Goal: Transaction & Acquisition: Purchase product/service

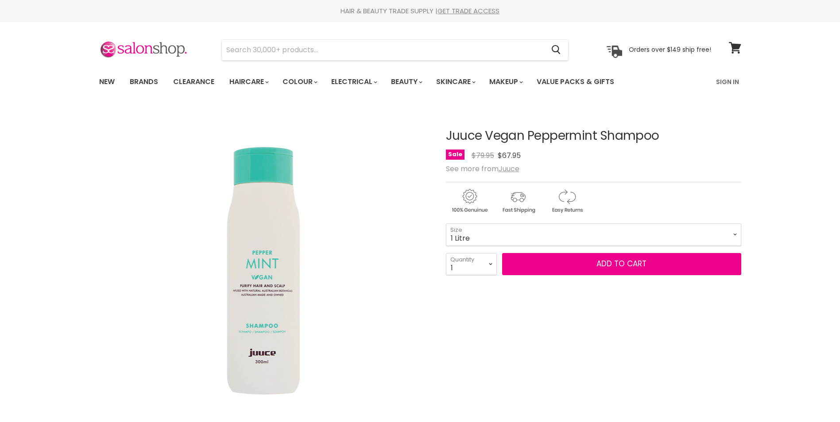
select select "1 Litre"
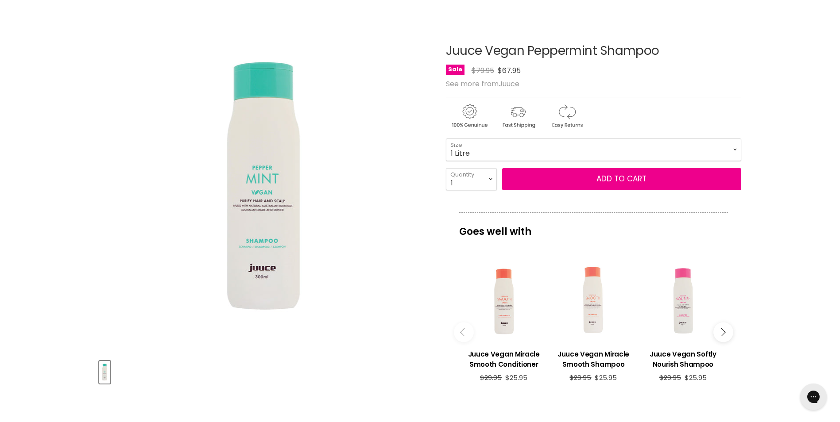
scroll to position [89, 0]
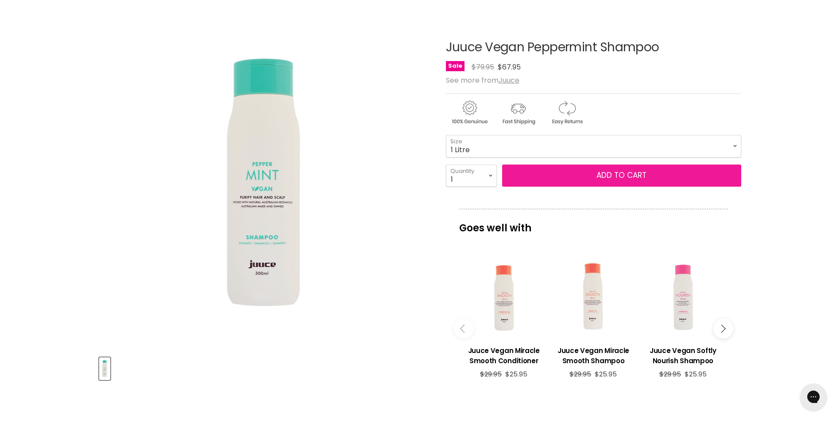
click at [599, 173] on button "Add to cart" at bounding box center [621, 176] width 239 height 22
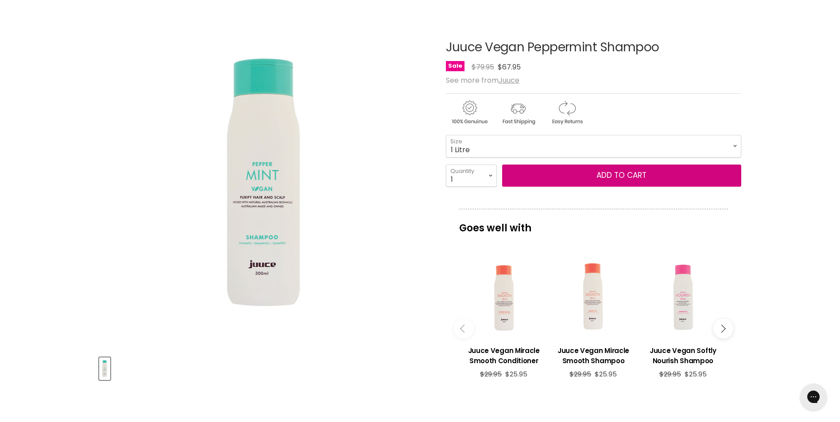
scroll to position [0, 0]
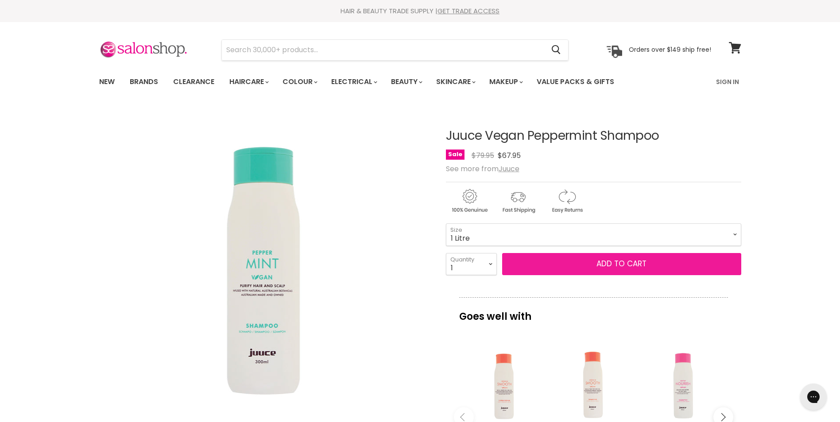
click at [635, 265] on button "Add to cart" at bounding box center [621, 264] width 239 height 22
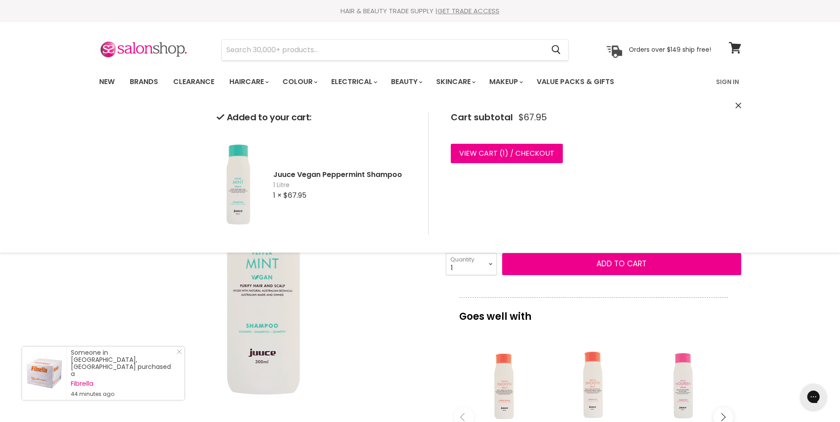
click at [738, 104] on icon "Close" at bounding box center [738, 106] width 6 height 6
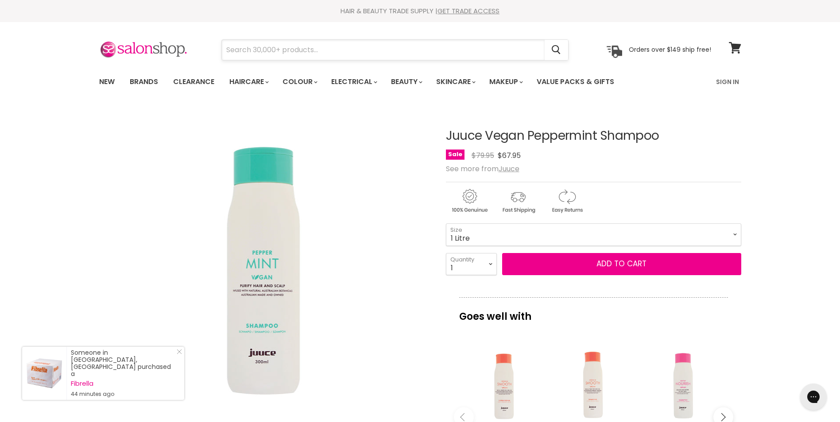
click at [358, 51] on input "Search" at bounding box center [383, 50] width 323 height 20
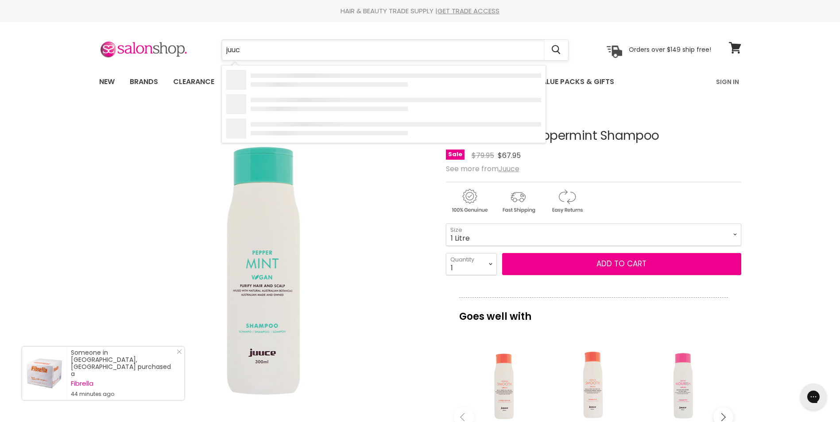
type input "juuce"
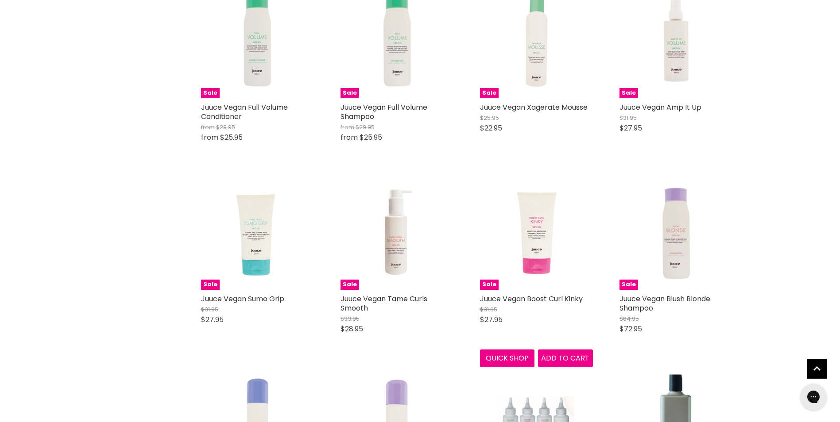
scroll to position [797, 0]
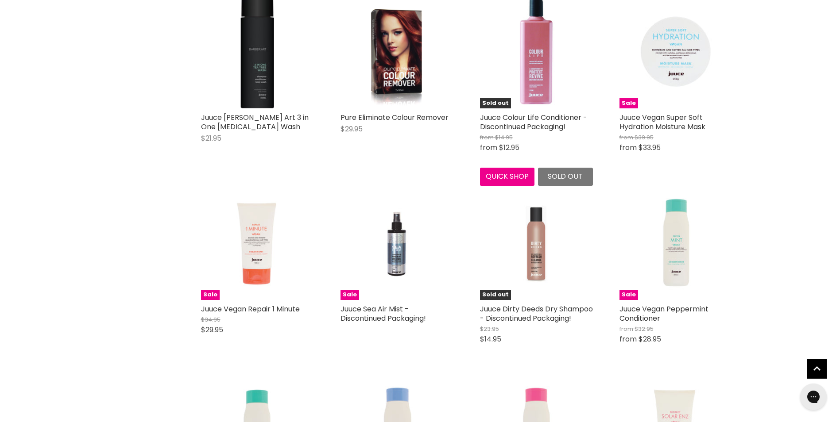
scroll to position [1947, 0]
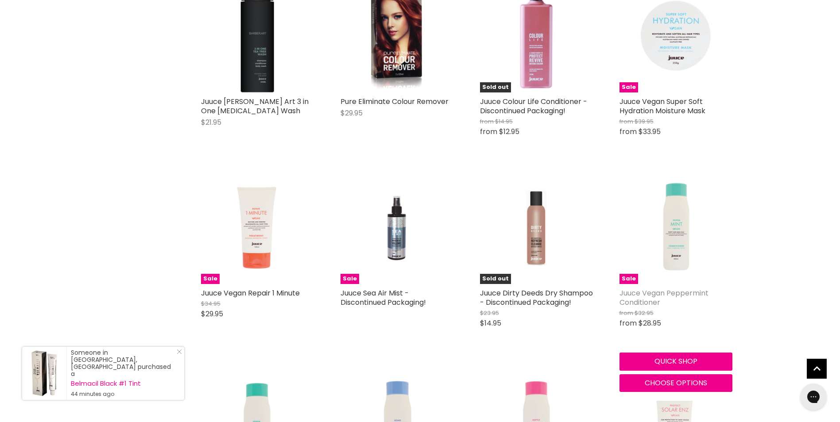
click at [647, 292] on link "Juuce Vegan Peppermint Conditioner" at bounding box center [663, 297] width 89 height 19
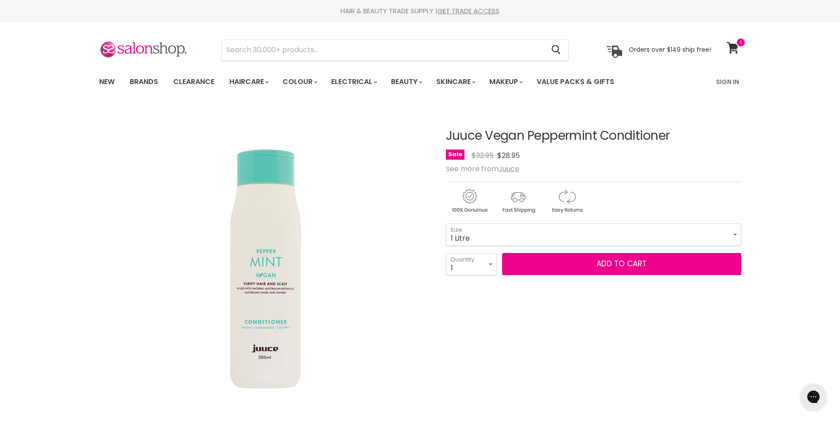
click at [446, 223] on select "300ml 1 Litre" at bounding box center [593, 234] width 295 height 22
select select "1 Litre"
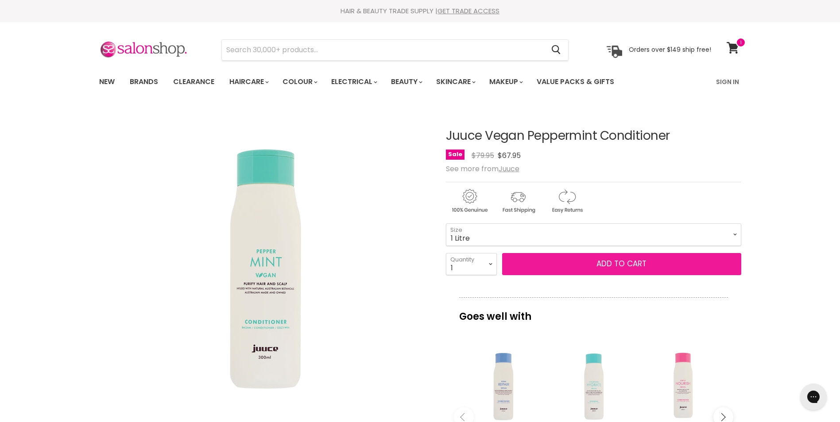
click at [607, 266] on button "Add to cart" at bounding box center [621, 264] width 239 height 22
click at [620, 261] on button "Add to cart" at bounding box center [621, 264] width 239 height 22
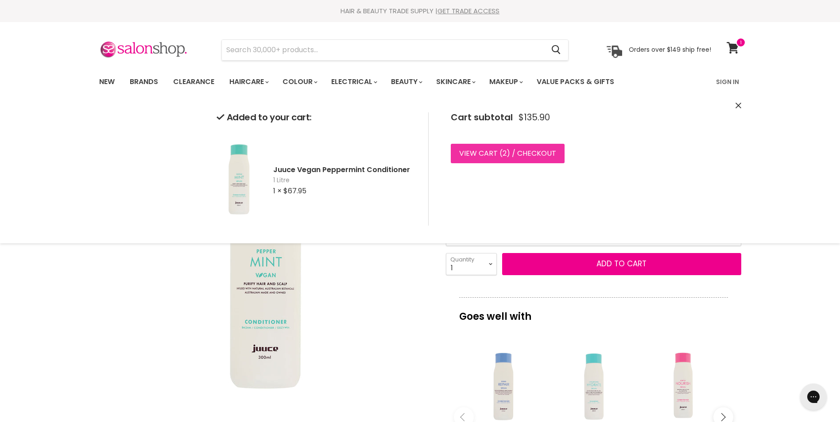
click at [486, 153] on link "View cart ( 2 ) / Checkout" at bounding box center [508, 153] width 114 height 19
